Goal: Task Accomplishment & Management: Manage account settings

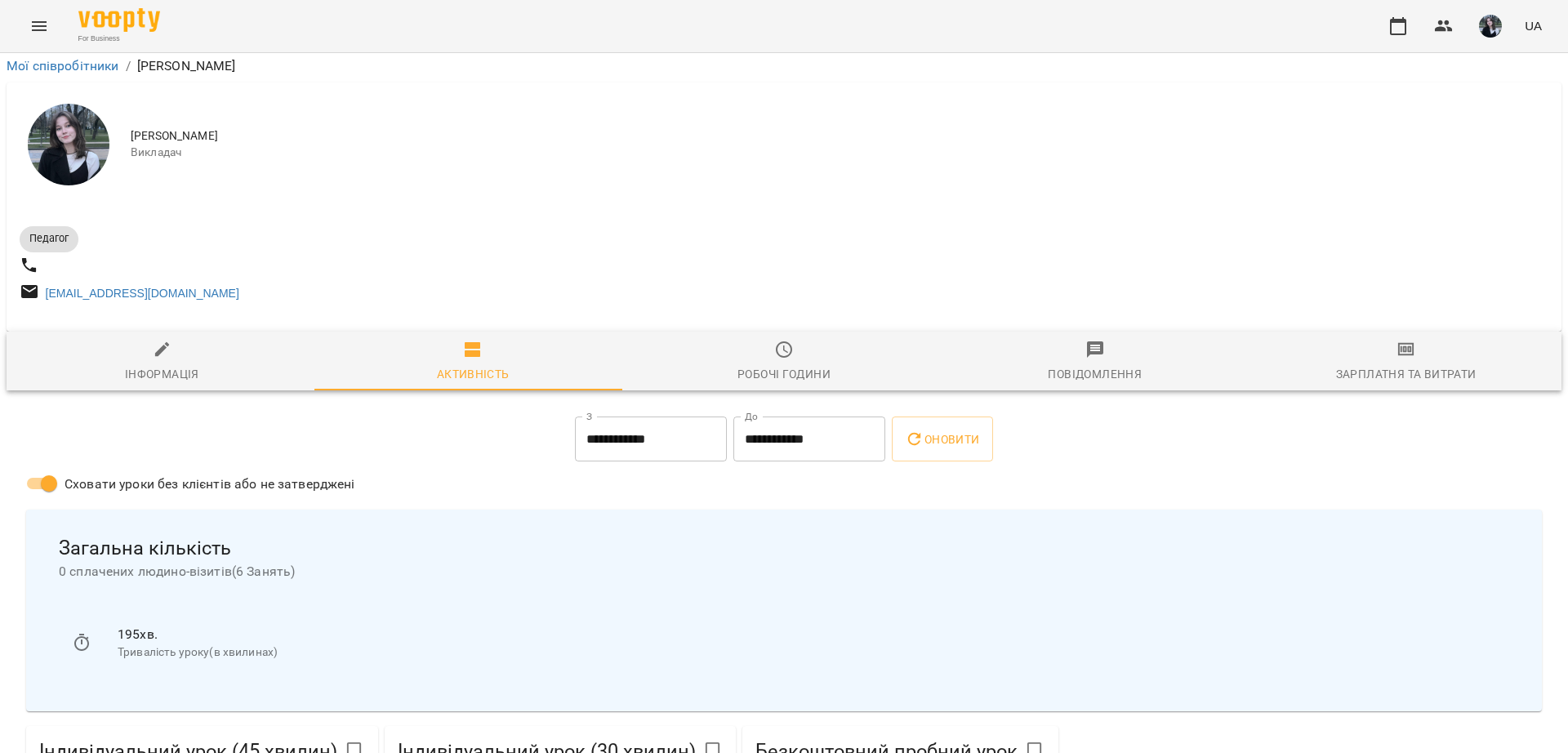
scroll to position [204, 0]
click at [964, 417] on button "Оновити" at bounding box center [941, 439] width 100 height 46
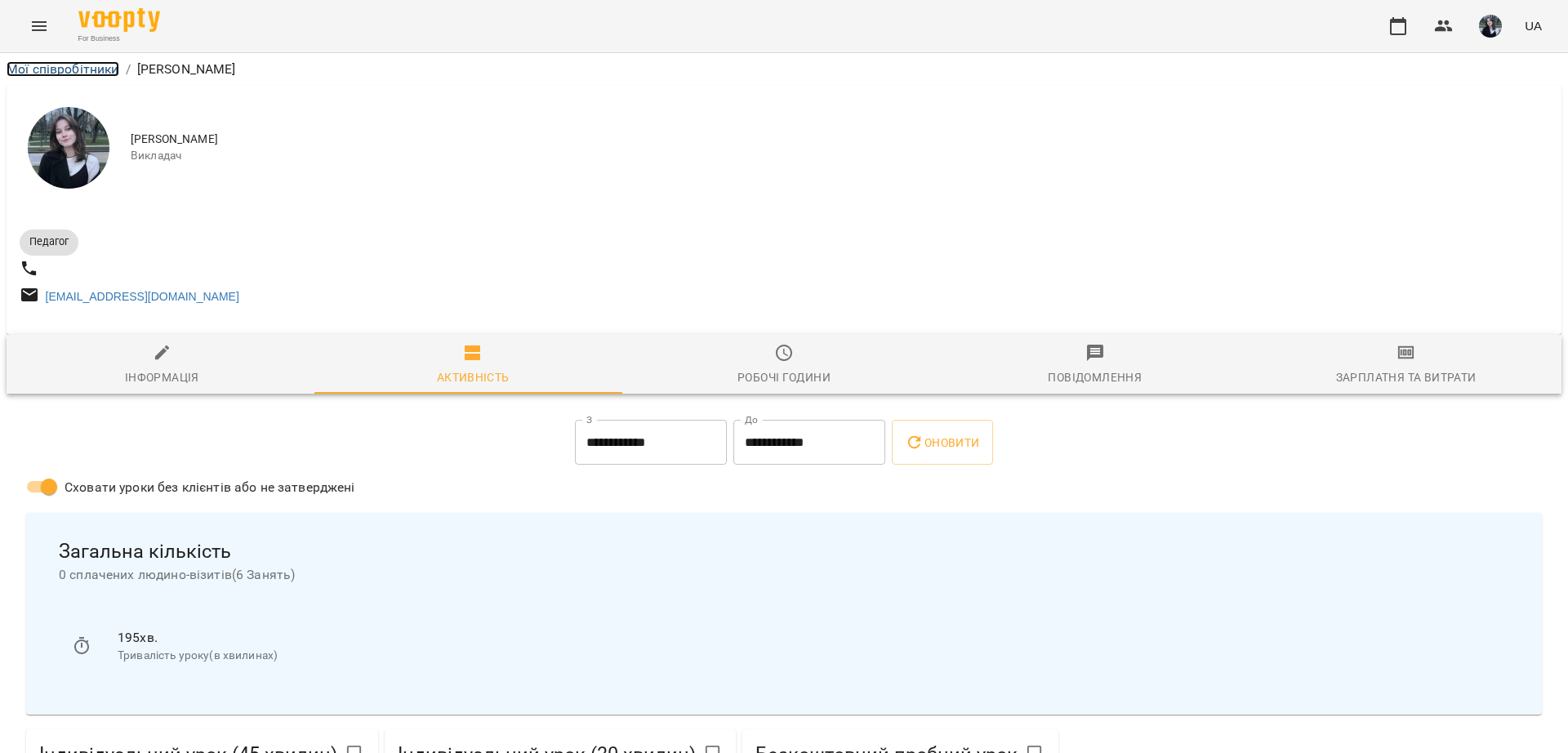
click at [49, 69] on link "Мої співробітники" at bounding box center [63, 69] width 113 height 15
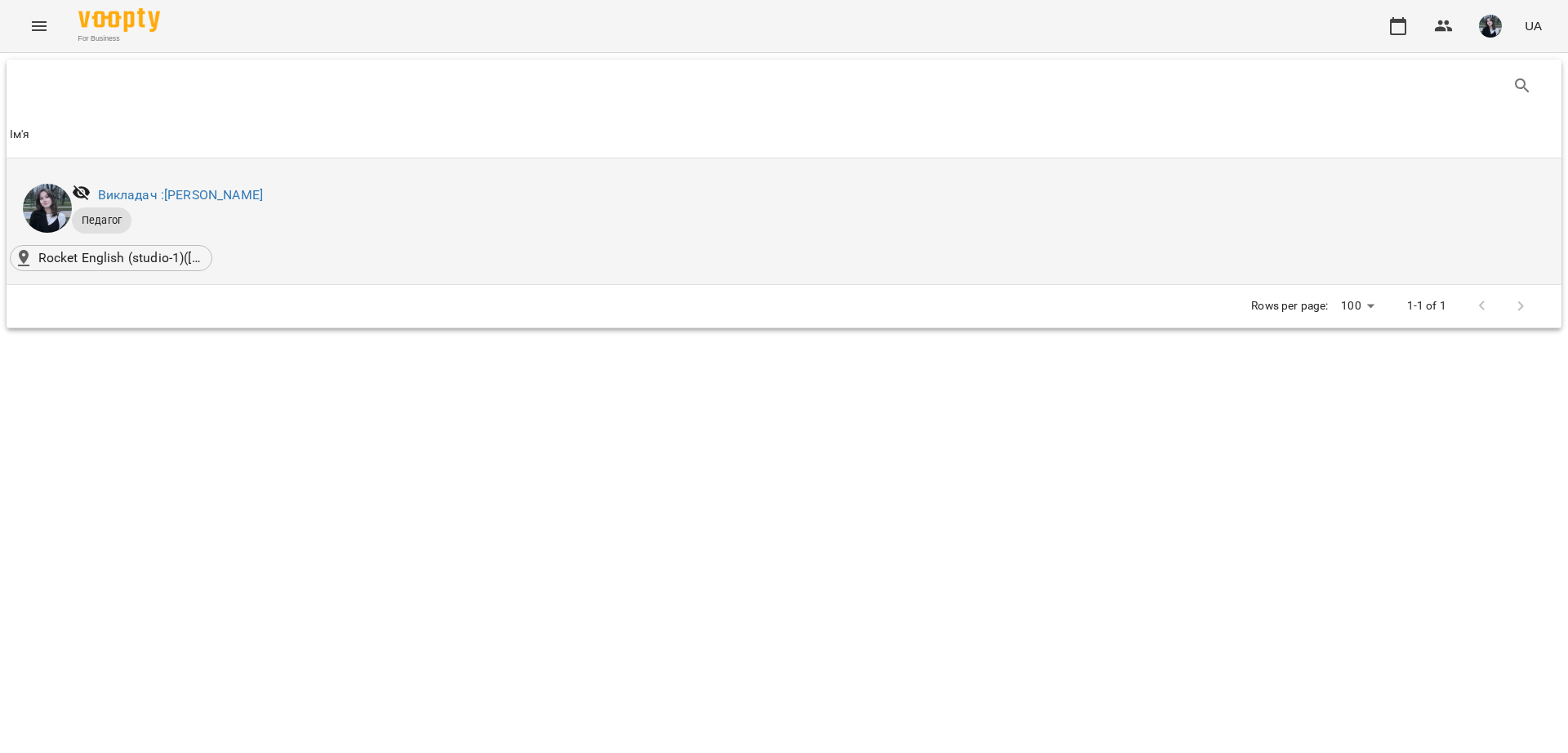
click at [345, 244] on li "Викладач : [PERSON_NAME]" at bounding box center [784, 208] width 1548 height 73
click at [188, 190] on link "Викладач : [PERSON_NAME]" at bounding box center [181, 194] width 165 height 15
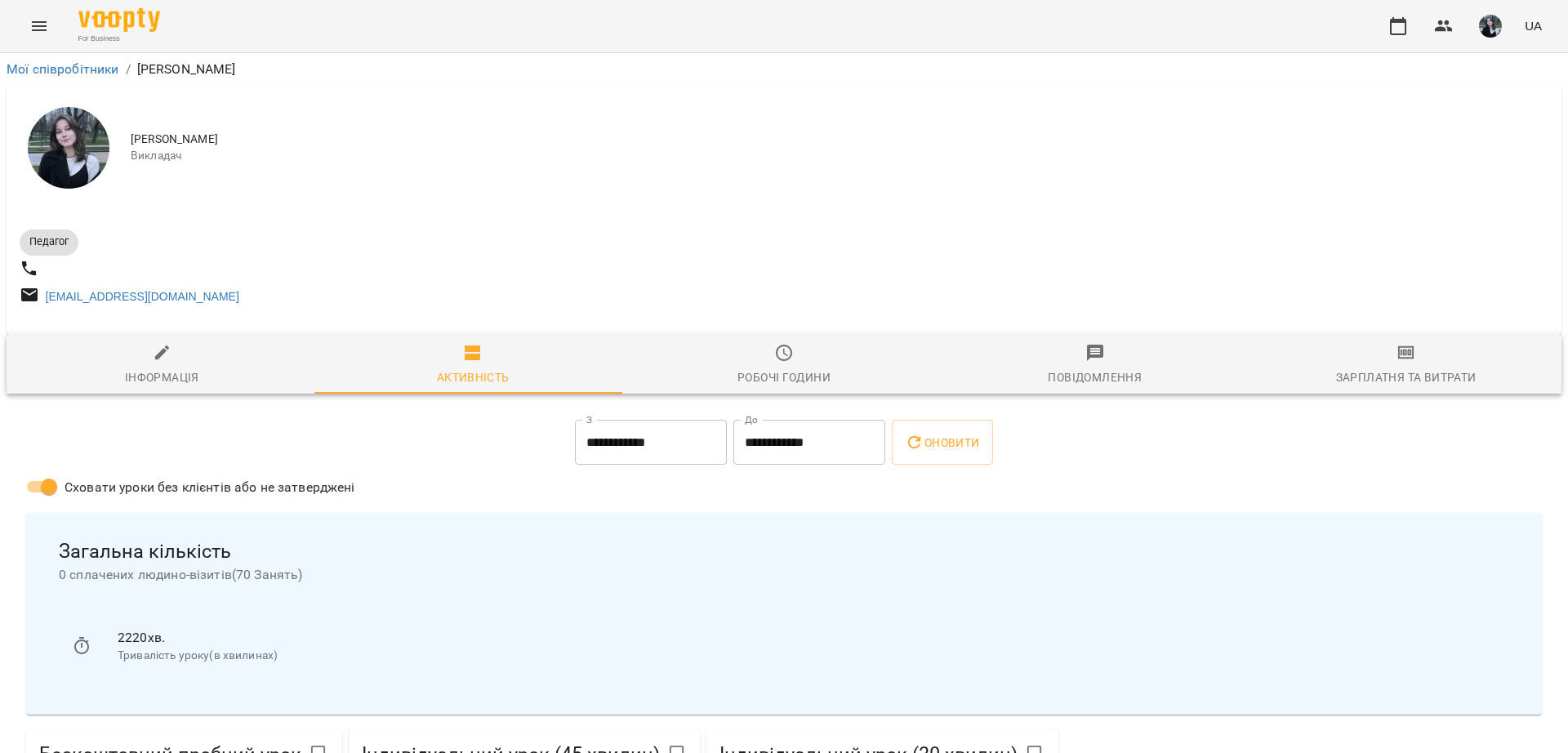
click at [1476, 20] on button "button" at bounding box center [1489, 25] width 42 height 42
click at [1276, 107] on div at bounding box center [784, 376] width 1568 height 753
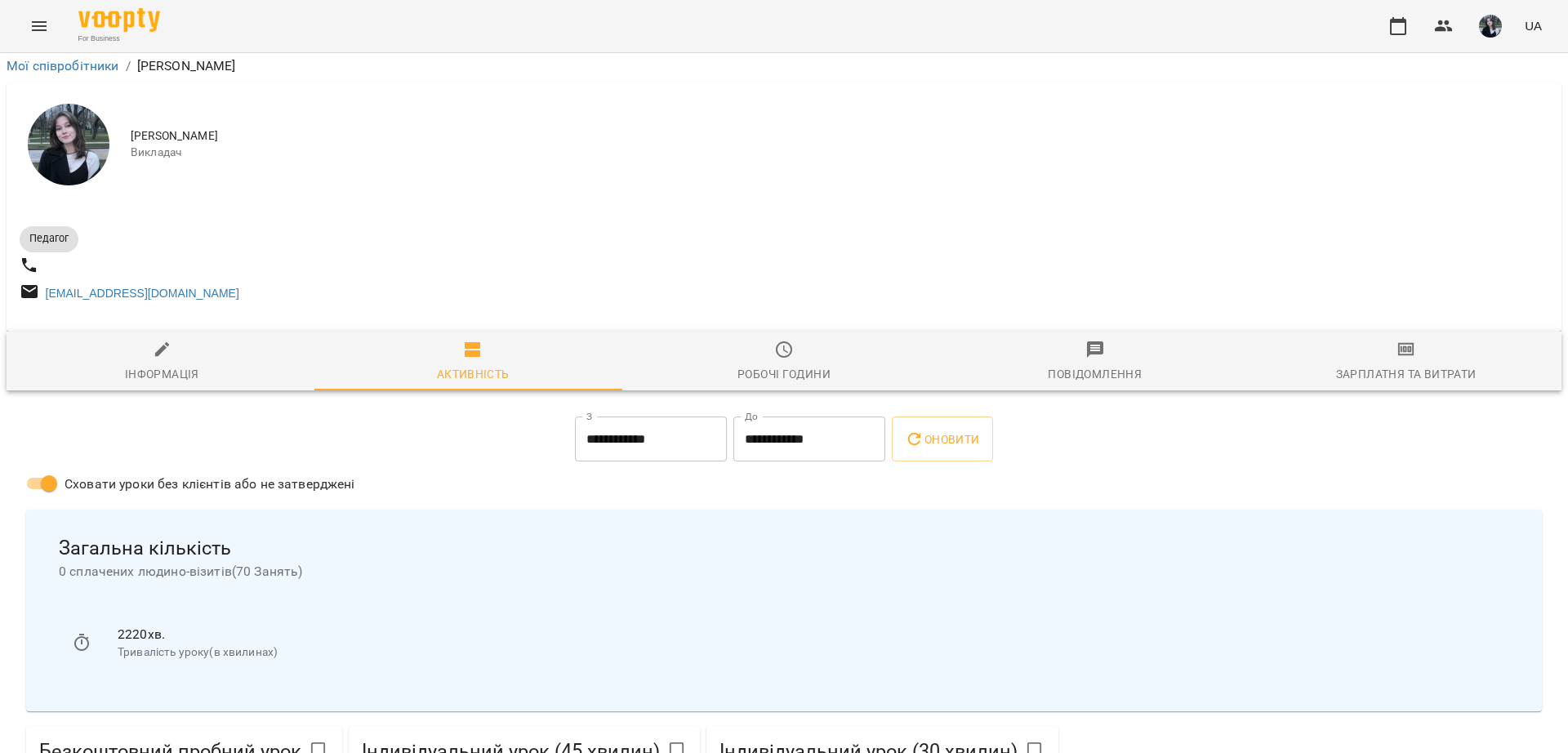
scroll to position [204, 0]
click at [642, 417] on input "**********" at bounding box center [651, 439] width 152 height 46
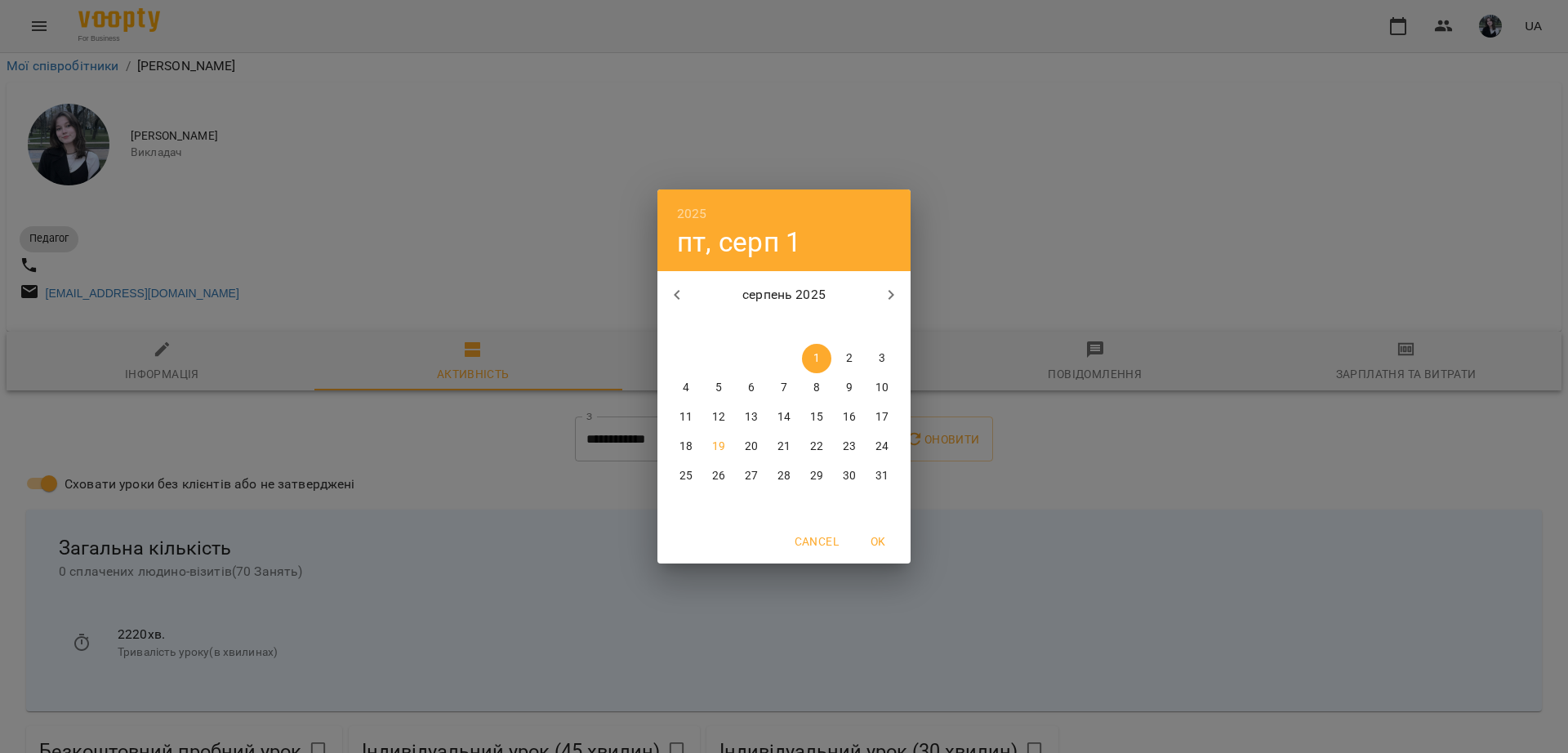
click at [727, 438] on span "19" at bounding box center [718, 446] width 30 height 16
type input "**********"
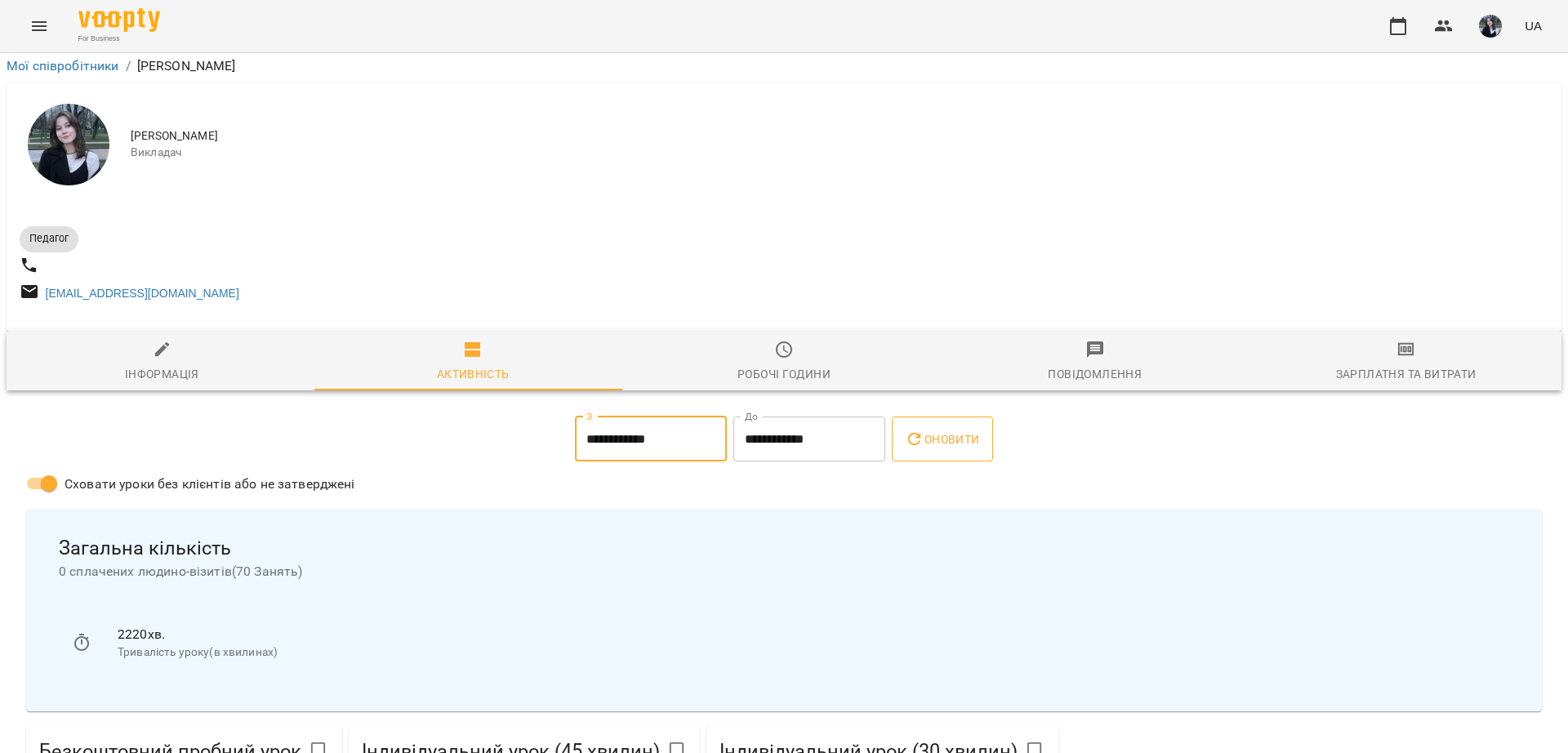
click at [949, 429] on span "Оновити" at bounding box center [941, 439] width 74 height 20
